Goal: Task Accomplishment & Management: Use online tool/utility

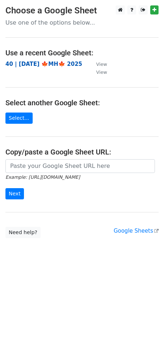
click at [40, 64] on strong "40 | [DATE] 🍁MH🍁 2025" at bounding box center [43, 64] width 77 height 7
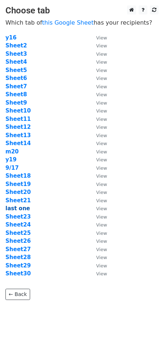
click at [18, 207] on strong "last one" at bounding box center [17, 208] width 25 height 7
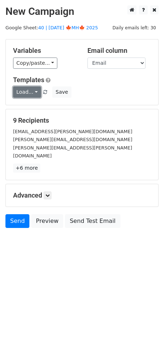
click at [32, 92] on link "Load..." at bounding box center [27, 92] width 28 height 11
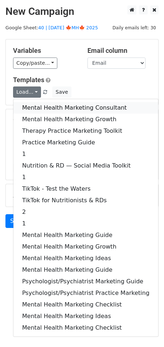
click at [43, 108] on link "Mental Health Marketing Consultant" at bounding box center [85, 108] width 144 height 12
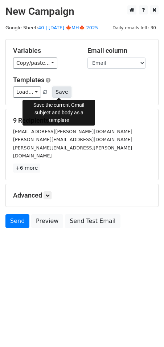
click at [58, 94] on button "Save" at bounding box center [61, 92] width 19 height 11
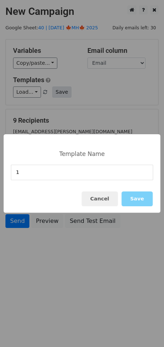
type input "1"
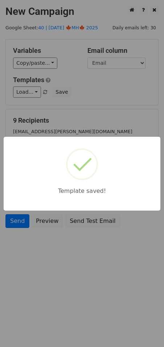
drag, startPoint x: 101, startPoint y: 108, endPoint x: 90, endPoint y: 121, distance: 16.2
click at [100, 109] on div "Template saved!" at bounding box center [82, 173] width 164 height 347
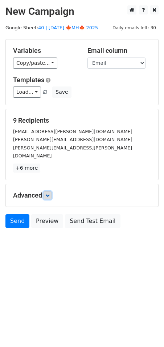
click at [47, 193] on icon at bounding box center [47, 195] width 4 height 4
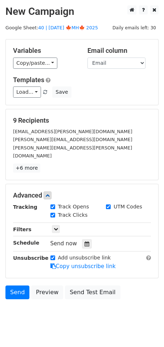
click at [82, 229] on div "Tracking Track Opens UTM Codes Track Clicks Filters Only include spreadsheet ro…" at bounding box center [82, 237] width 138 height 68
click at [83, 239] on div at bounding box center [87, 243] width 10 height 9
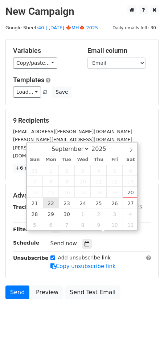
type input "2025-09-22 12:00"
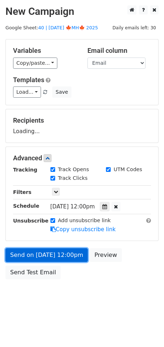
click at [60, 258] on link "Send on Sep 22 at 12:00pm" at bounding box center [46, 255] width 82 height 14
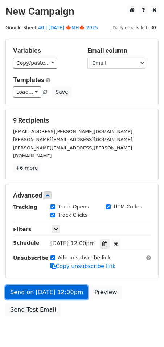
click at [21, 286] on link "Send on Sep 22 at 12:00pm" at bounding box center [46, 293] width 82 height 14
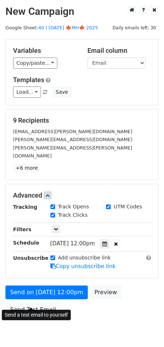
drag, startPoint x: 26, startPoint y: 304, endPoint x: 1, endPoint y: 285, distance: 31.7
click at [25, 304] on link "Send Test Email" at bounding box center [32, 310] width 55 height 14
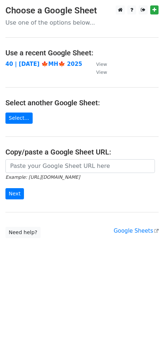
click at [28, 69] on td at bounding box center [46, 72] width 83 height 8
click at [35, 62] on strong "40 | [DATE] 🍁MH🍁 2025" at bounding box center [43, 64] width 77 height 7
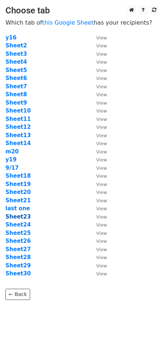
click at [21, 216] on strong "Sheet23" at bounding box center [17, 217] width 25 height 7
click at [21, 54] on strong "Sheet3" at bounding box center [15, 54] width 21 height 7
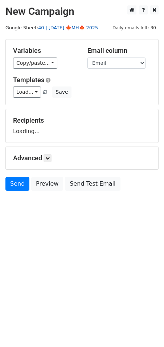
click at [83, 29] on link "40 | [DATE] 🍁MH🍁 2025" at bounding box center [68, 27] width 60 height 5
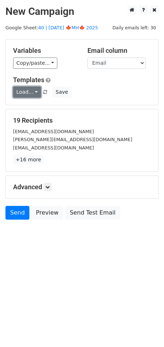
click at [31, 92] on link "Load..." at bounding box center [27, 92] width 28 height 11
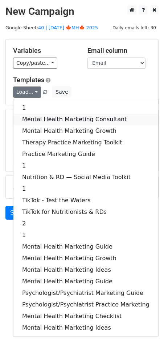
click at [46, 118] on link "Mental Health Marketing Consultant" at bounding box center [85, 120] width 144 height 12
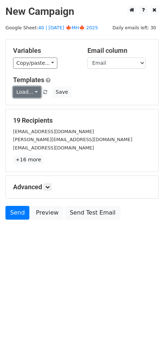
click at [33, 90] on link "Load..." at bounding box center [27, 92] width 28 height 11
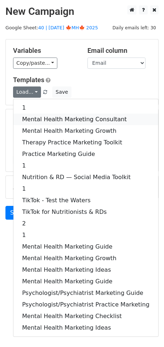
click at [70, 120] on link "Mental Health Marketing Consultant" at bounding box center [85, 120] width 144 height 12
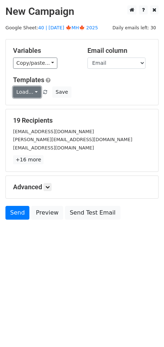
click at [27, 91] on link "Load..." at bounding box center [27, 92] width 28 height 11
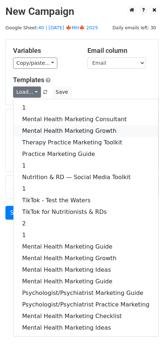
click at [38, 131] on link "Mental Health Marketing Growth" at bounding box center [85, 131] width 144 height 12
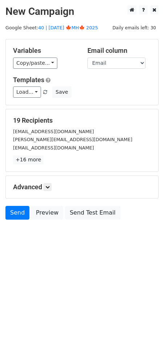
click at [49, 181] on div "Advanced Tracking Track Opens UTM Codes Track Clicks Filters Only include sprea…" at bounding box center [82, 187] width 152 height 22
click at [50, 186] on icon at bounding box center [47, 187] width 4 height 4
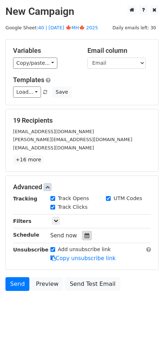
click at [84, 234] on icon at bounding box center [86, 235] width 5 height 5
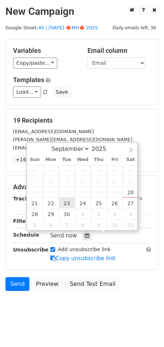
type input "2025-09-23 12:00"
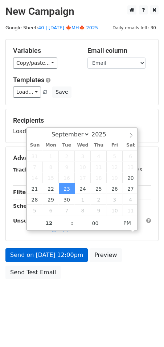
click at [44, 261] on div "Send on Sep 23 at 12:00pm Preview Send Test Email" at bounding box center [82, 265] width 164 height 35
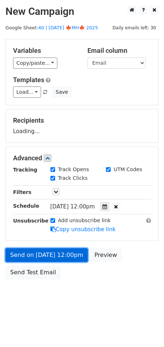
click at [44, 260] on link "Send on Sep 23 at 12:00pm" at bounding box center [46, 255] width 82 height 14
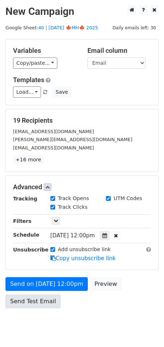
click at [40, 304] on link "Send Test Email" at bounding box center [32, 302] width 55 height 14
click at [33, 298] on link "Send Test Email" at bounding box center [32, 302] width 55 height 14
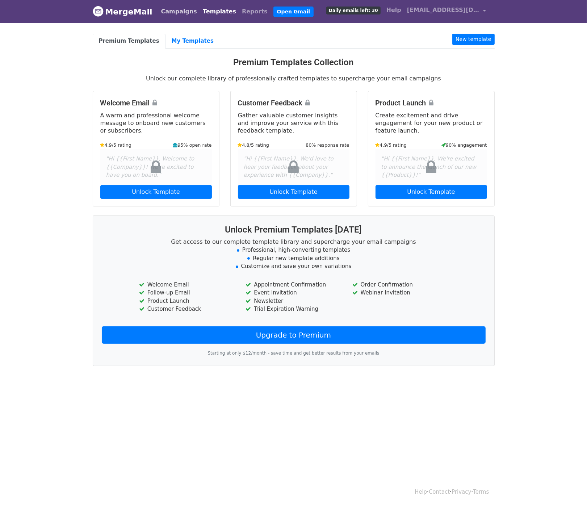
click at [180, 12] on link "Campaigns" at bounding box center [179, 11] width 42 height 14
click at [186, 38] on link "My Templates" at bounding box center [192, 41] width 54 height 15
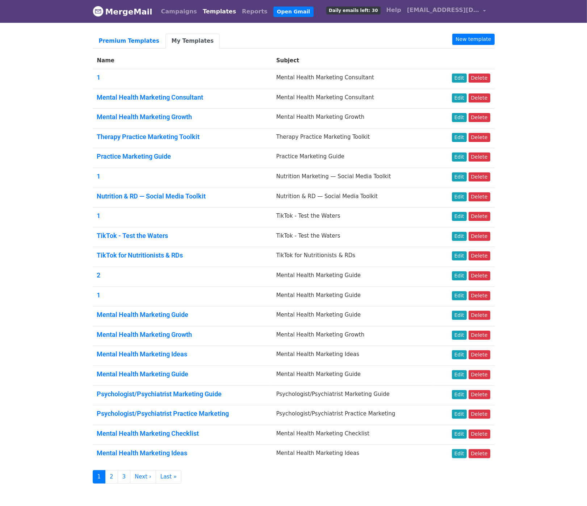
click at [213, 12] on link "Templates" at bounding box center [219, 11] width 39 height 14
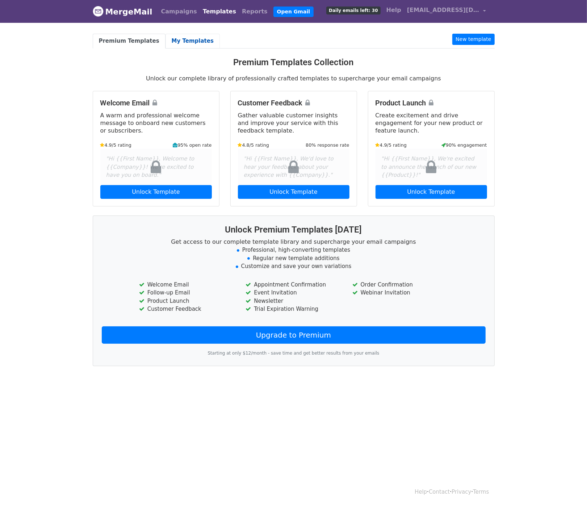
click at [197, 35] on link "My Templates" at bounding box center [192, 41] width 54 height 15
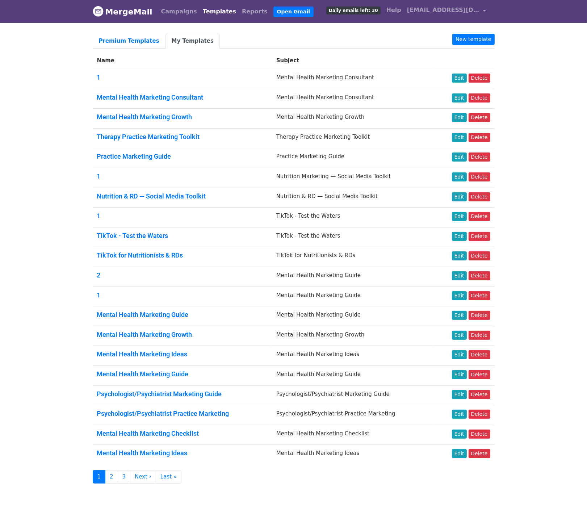
click at [482, 105] on td "Edit Delete" at bounding box center [464, 99] width 60 height 20
click at [482, 97] on link "Delete" at bounding box center [479, 97] width 22 height 9
